Goal: Task Accomplishment & Management: Understand process/instructions

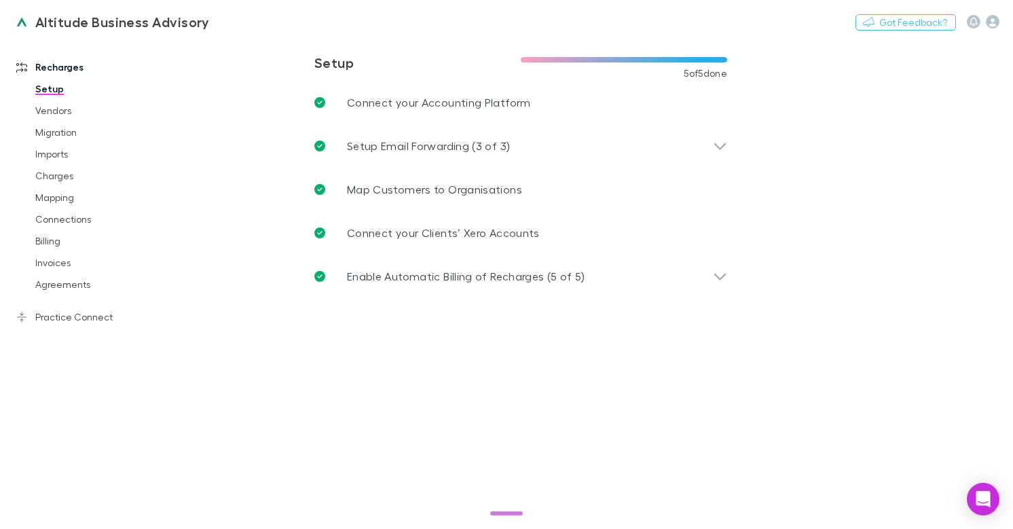
click at [62, 314] on div at bounding box center [506, 264] width 1013 height 529
click at [79, 318] on link "Practice Connect" at bounding box center [85, 317] width 164 height 22
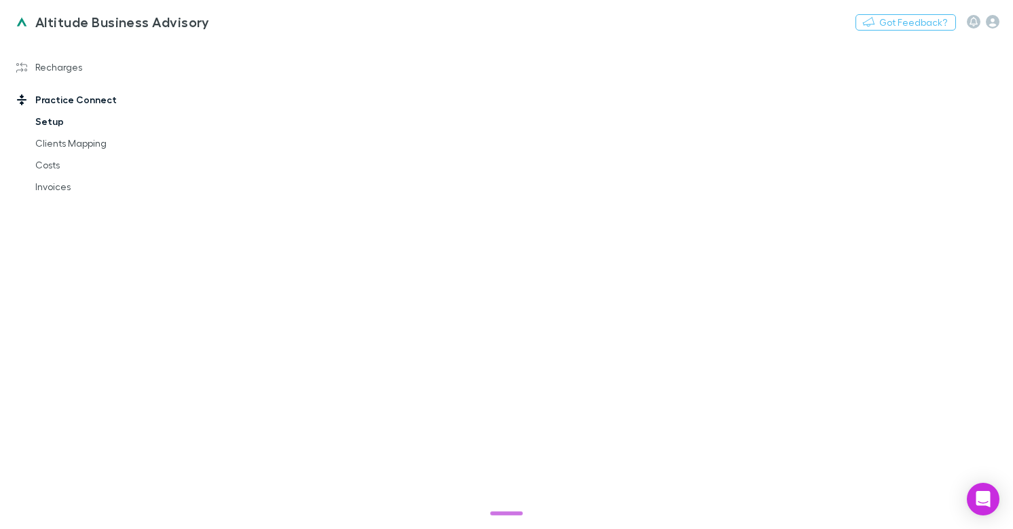
click at [50, 119] on link "Setup" at bounding box center [94, 122] width 145 height 22
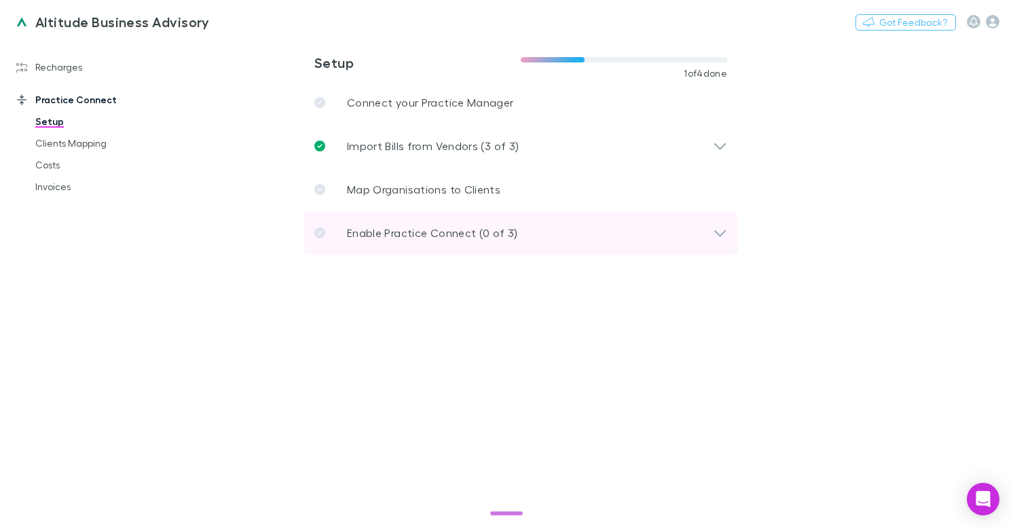
click at [540, 227] on div "Enable Practice Connect (0 of 3)" at bounding box center [513, 233] width 398 height 16
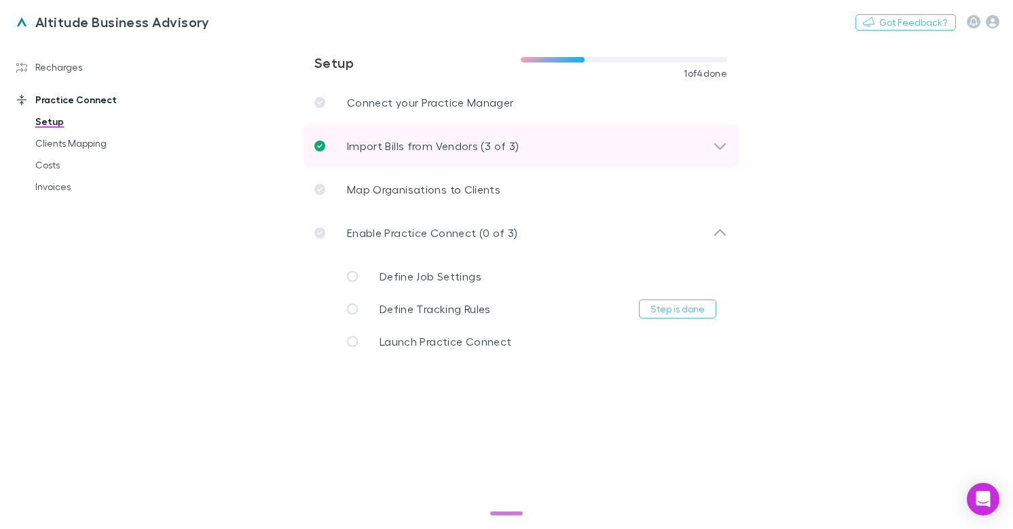
click at [513, 137] on div "Import Bills from Vendors (3 of 3)" at bounding box center [520, 145] width 434 height 43
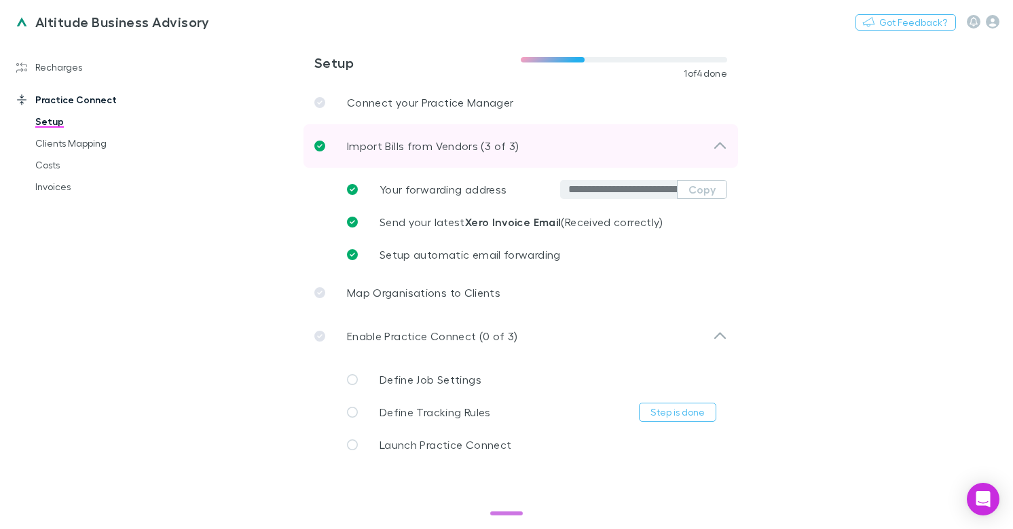
click at [513, 137] on div "Import Bills from Vendors (3 of 3)" at bounding box center [520, 145] width 434 height 43
